Goal: Use online tool/utility: Utilize a website feature to perform a specific function

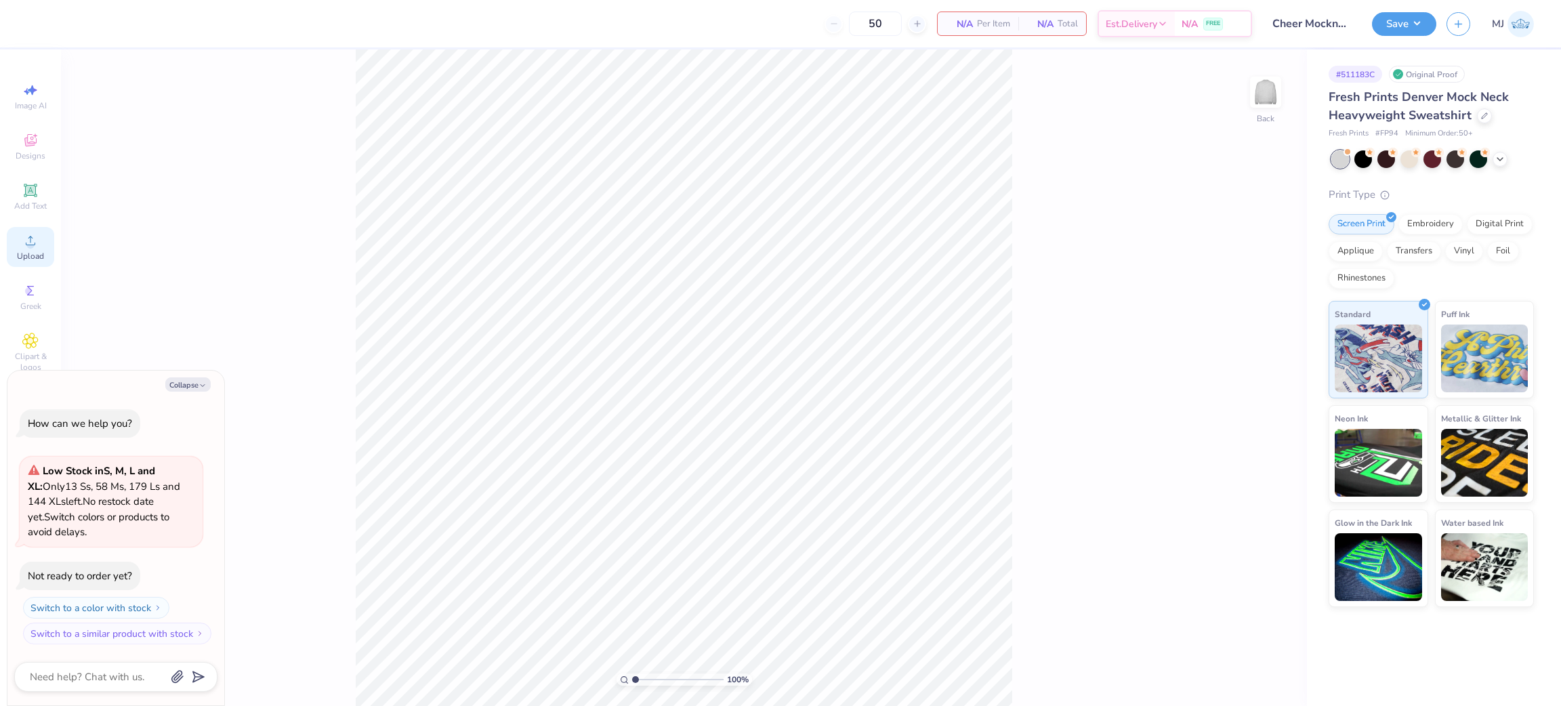
click at [36, 235] on icon at bounding box center [30, 240] width 16 height 16
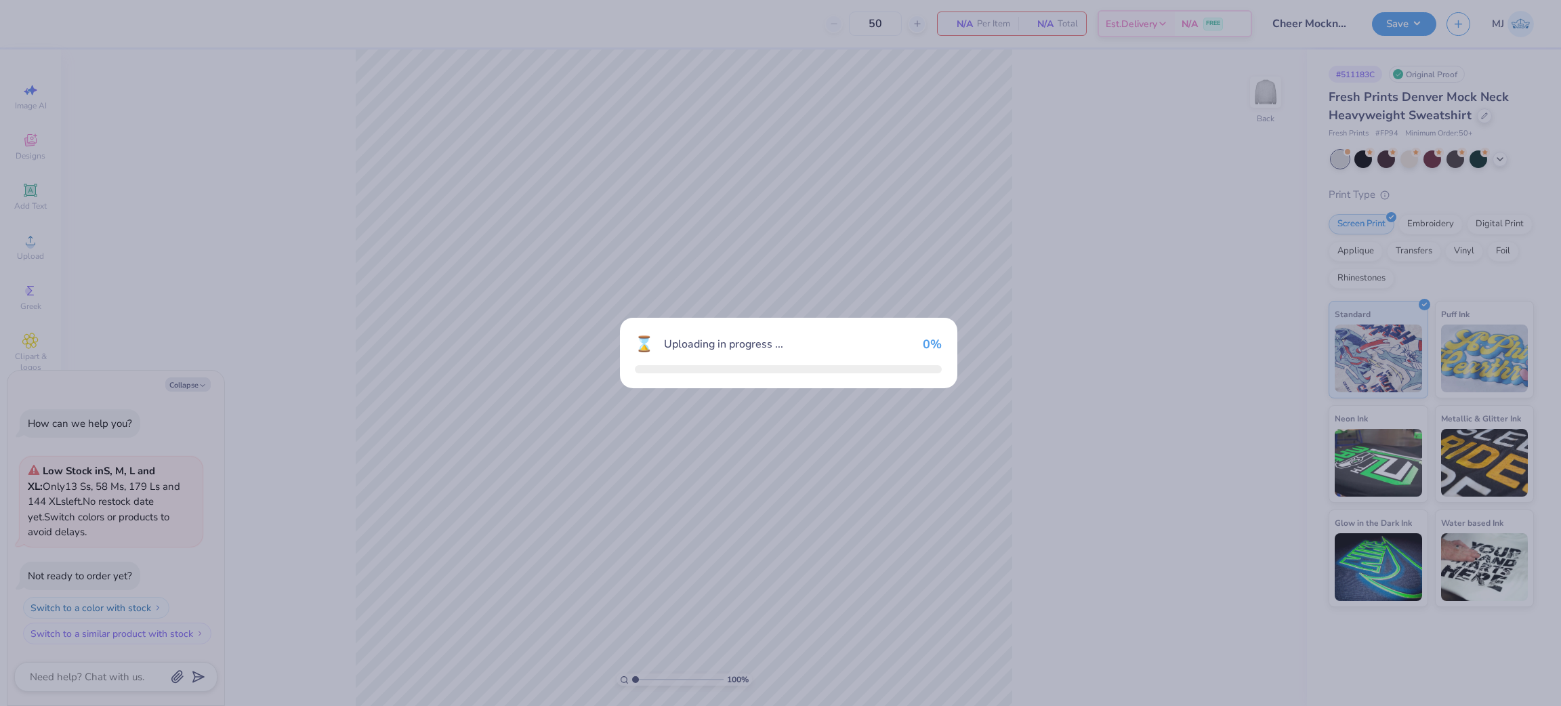
type textarea "x"
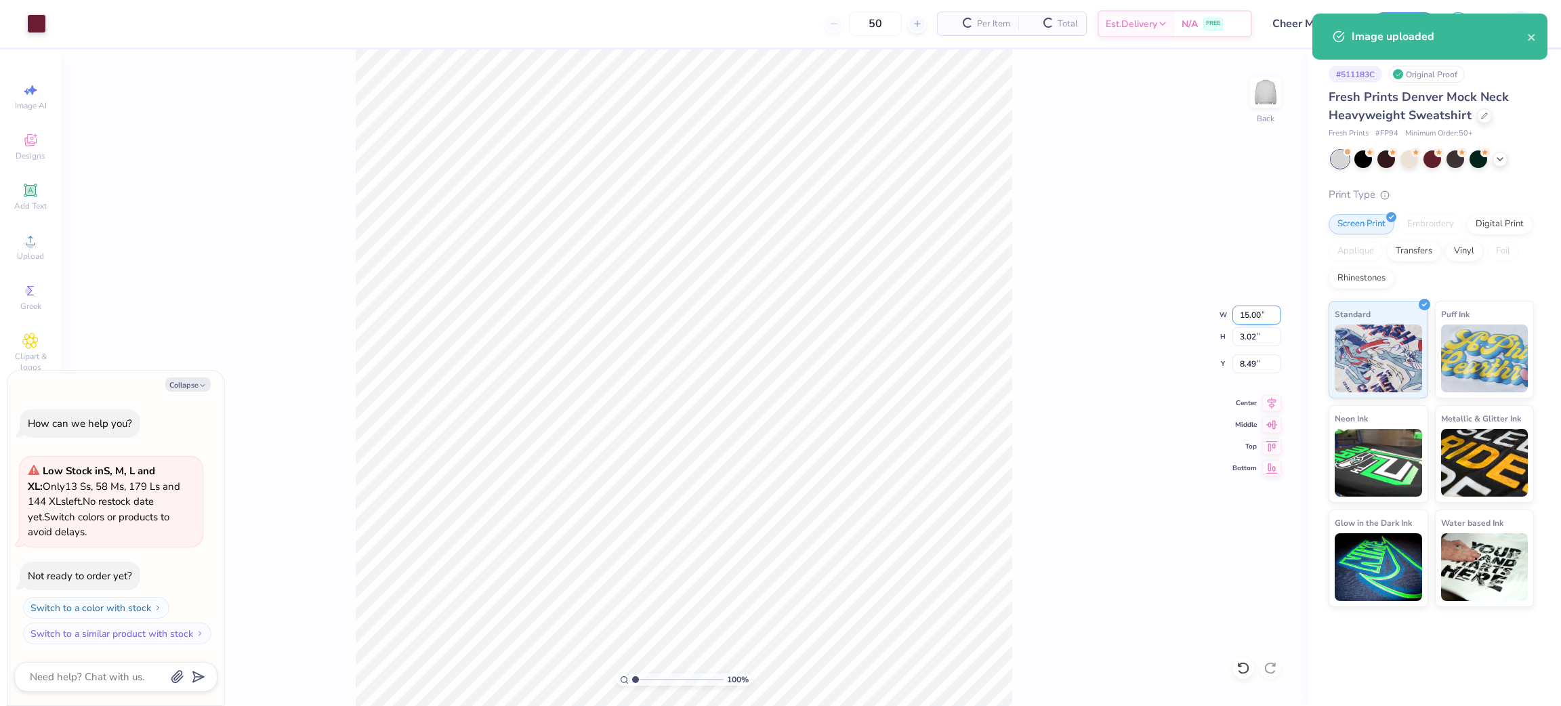
click at [1249, 316] on input "15.00" at bounding box center [1256, 315] width 49 height 19
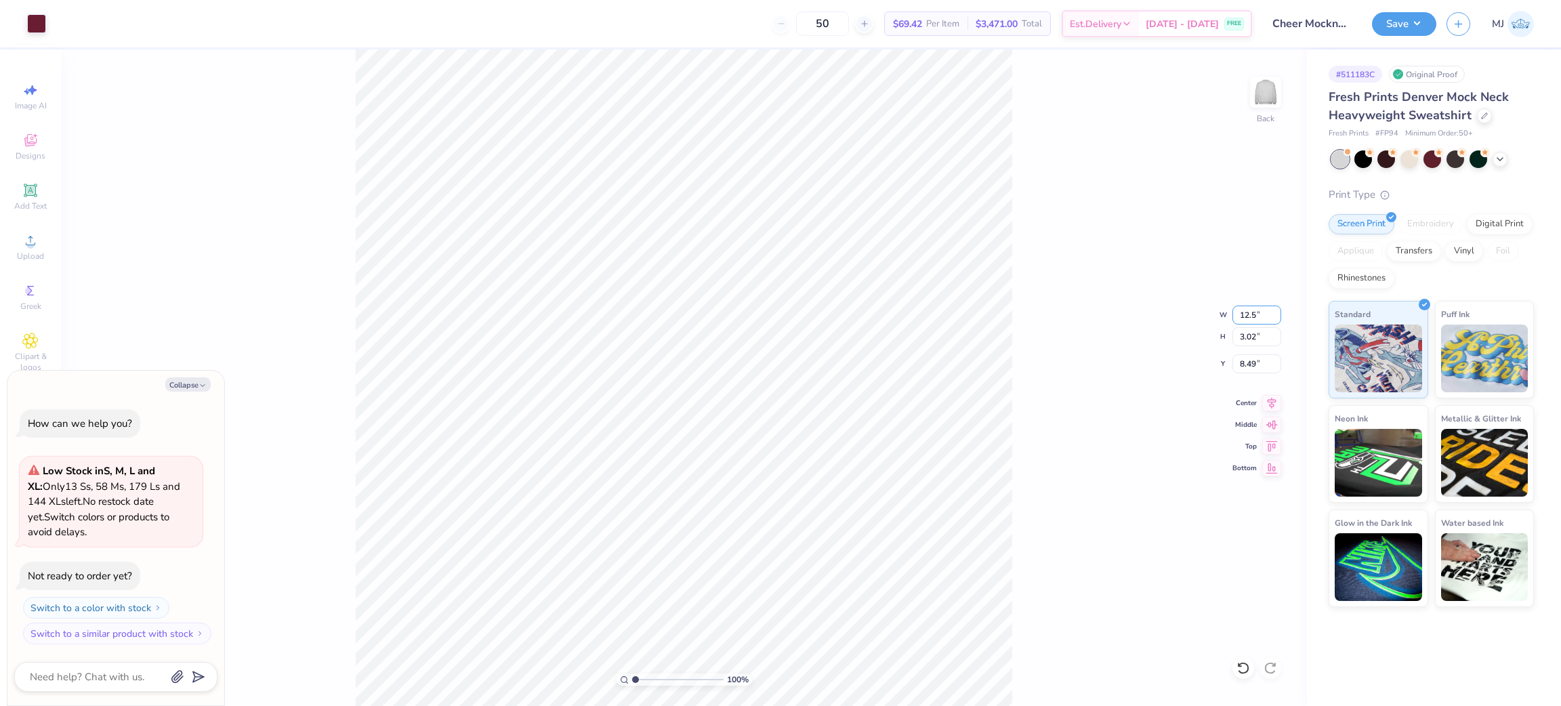
type input "12.5"
type textarea "x"
type input "12.50"
type input "2.51"
click at [1249, 364] on input "8.74" at bounding box center [1256, 363] width 49 height 19
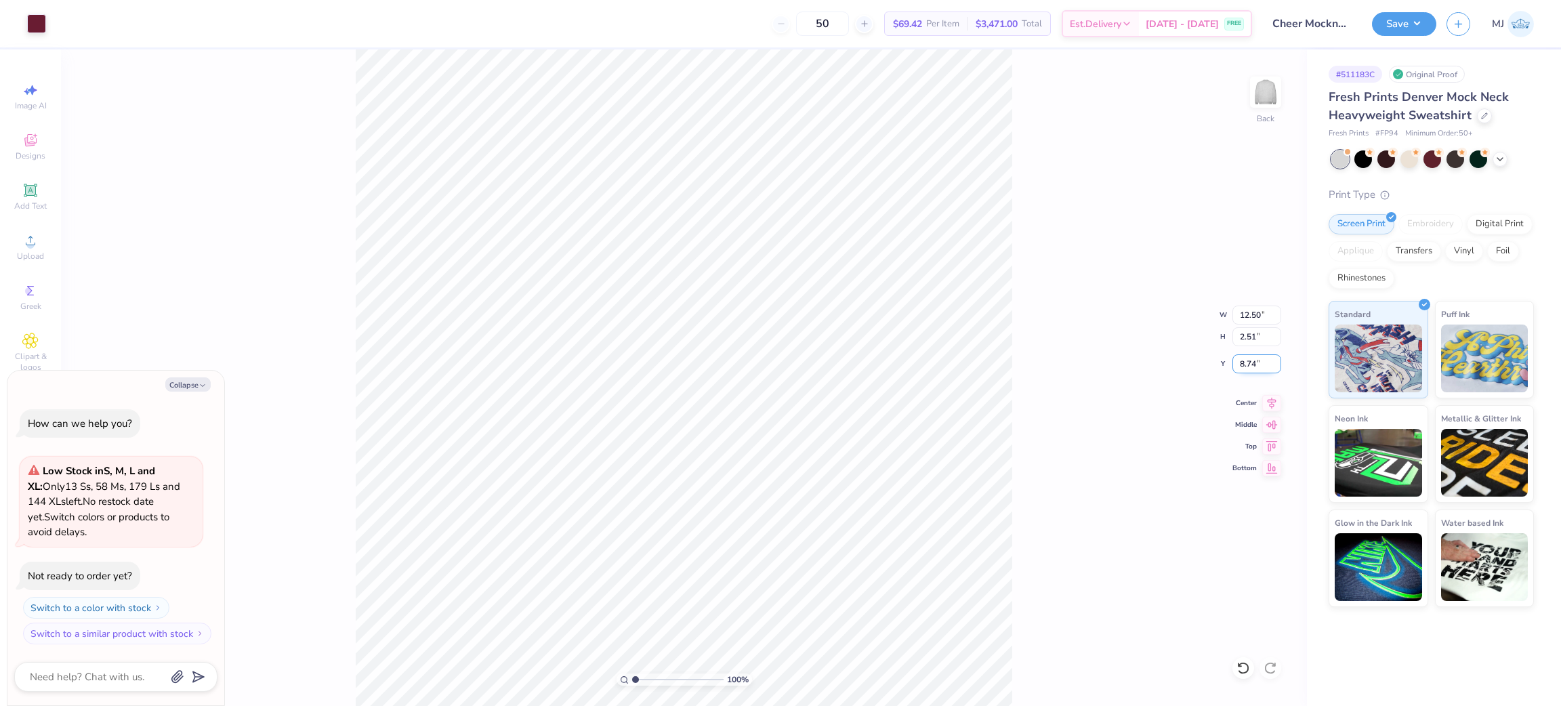
click at [1249, 364] on input "8.74" at bounding box center [1256, 363] width 49 height 19
type input "3"
type textarea "x"
type input "3.00"
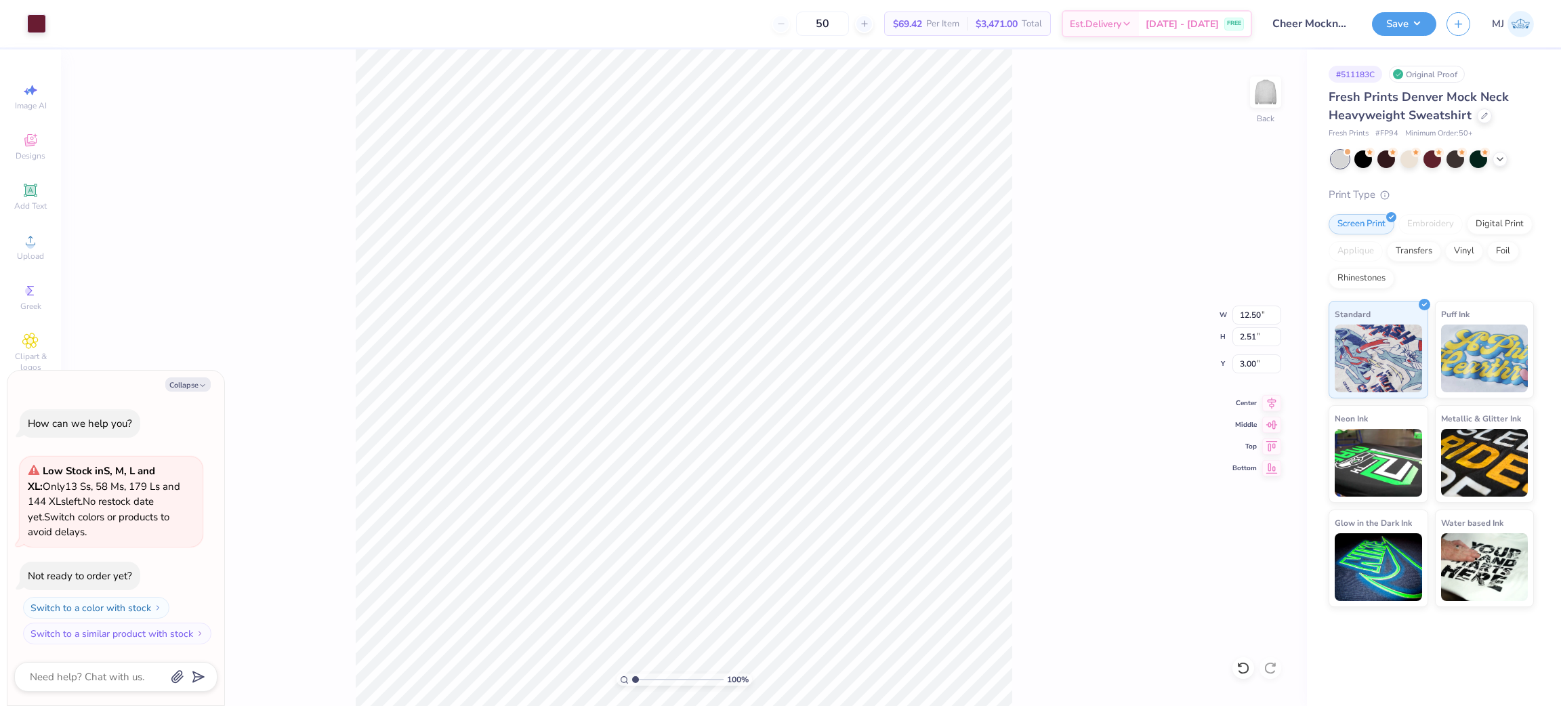
click at [1077, 239] on div "100 % Back W 12.50 12.50 " H 2.51 2.51 " Y 3.00 3.00 " Center Middle Top Bottom" at bounding box center [684, 377] width 1246 height 656
click at [1420, 27] on button "Save" at bounding box center [1404, 22] width 64 height 24
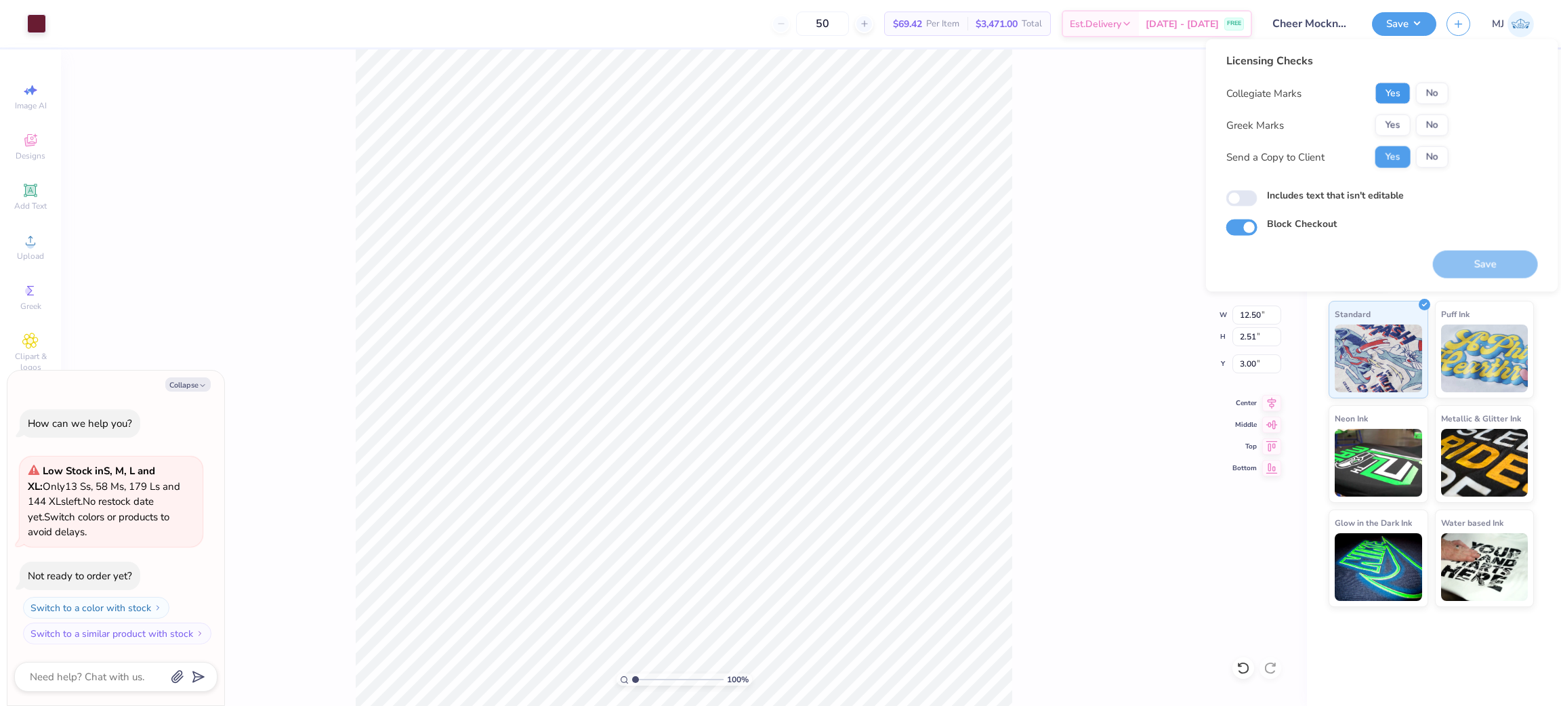
click at [1392, 93] on button "Yes" at bounding box center [1392, 94] width 35 height 22
click at [1426, 122] on button "No" at bounding box center [1432, 125] width 33 height 22
type textarea "x"
